Goal: Navigation & Orientation: Find specific page/section

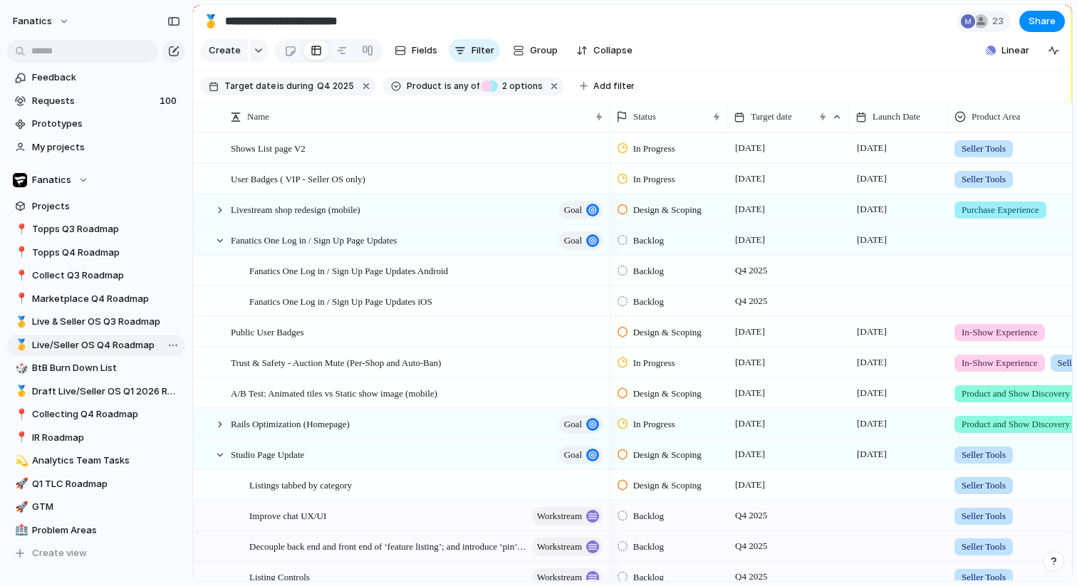
click at [132, 341] on span "Live/Seller OS Q4 Roadmap" at bounding box center [106, 345] width 148 height 14
click at [130, 395] on span "Draft Live/Seller OS Q1 2026 Roadmap" at bounding box center [106, 392] width 148 height 14
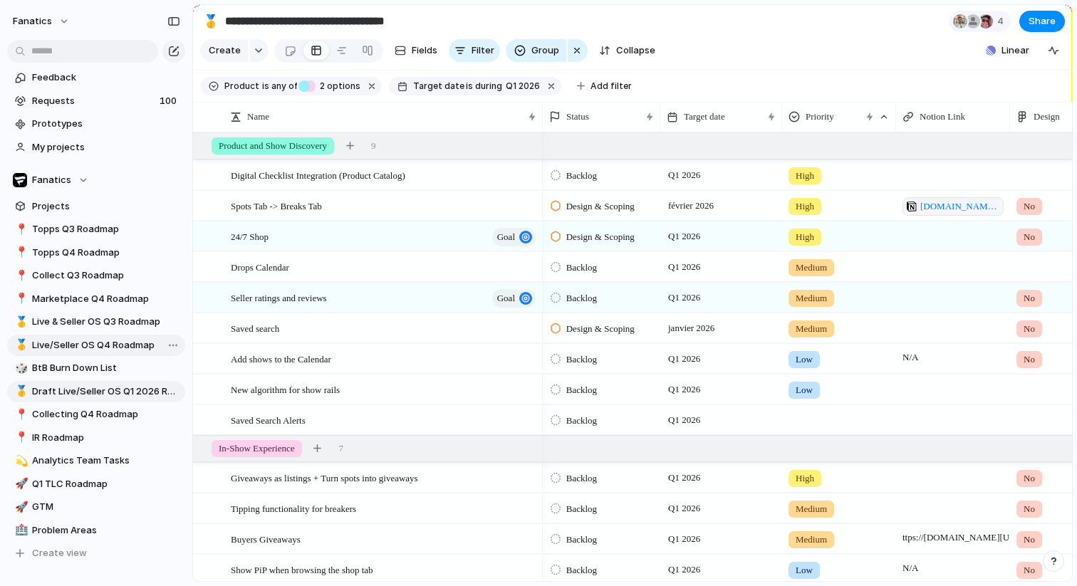
click at [113, 348] on span "Live/Seller OS Q4 Roadmap" at bounding box center [106, 345] width 148 height 14
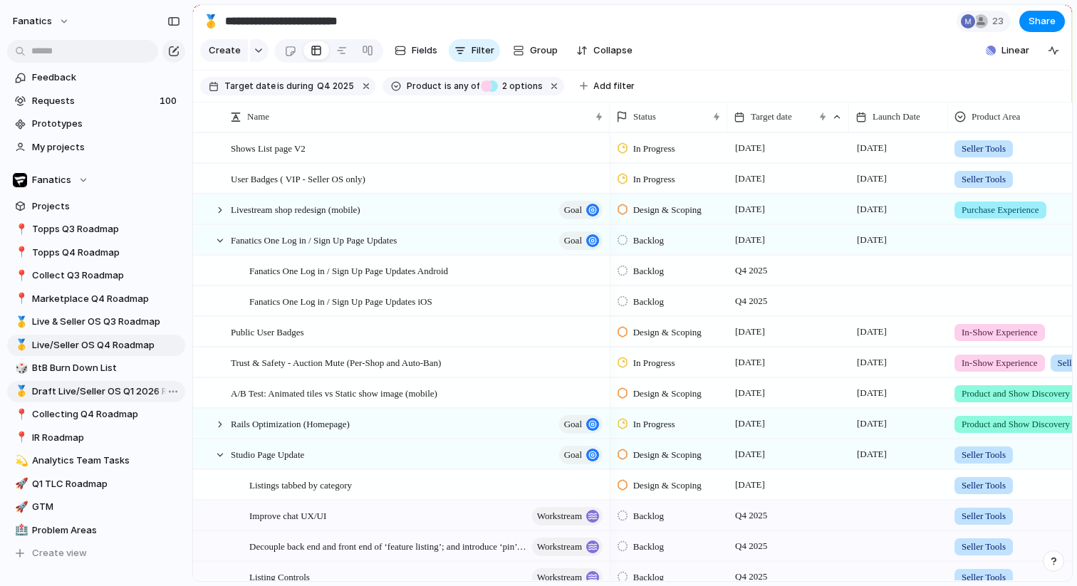
click at [112, 392] on span "Draft Live/Seller OS Q1 2026 Roadmap" at bounding box center [106, 392] width 148 height 14
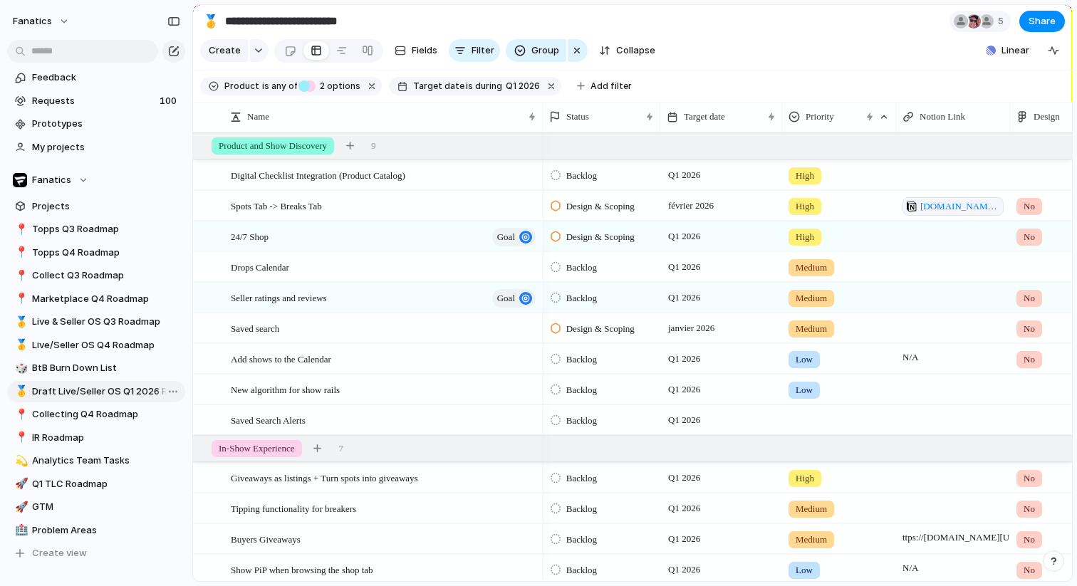
type input "**********"
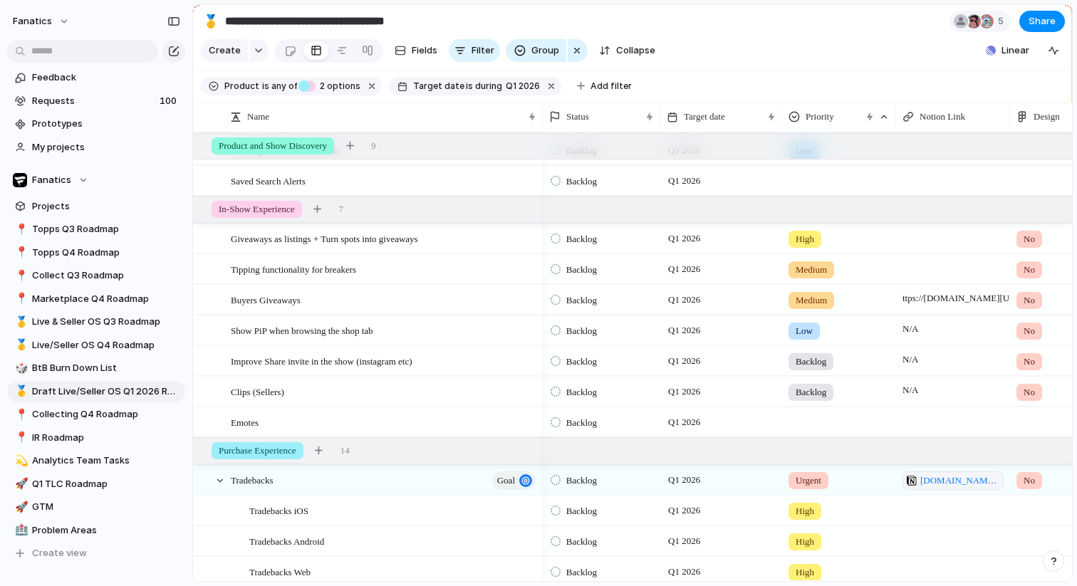
scroll to position [255, 0]
